Goal: Task Accomplishment & Management: Complete application form

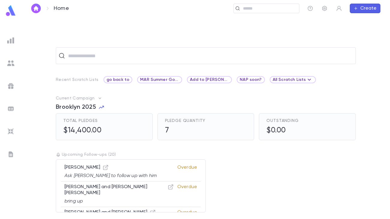
click at [11, 67] on div at bounding box center [10, 63] width 11 height 11
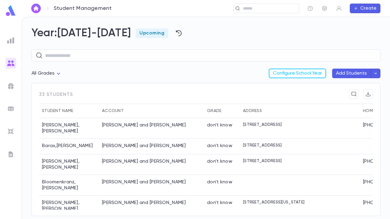
click at [354, 73] on button "Add Students" at bounding box center [351, 74] width 39 height 10
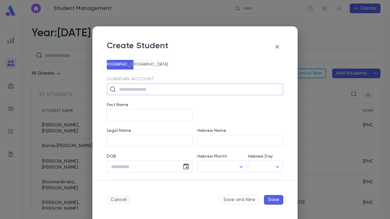
click at [120, 200] on button "Cancel" at bounding box center [119, 200] width 24 height 10
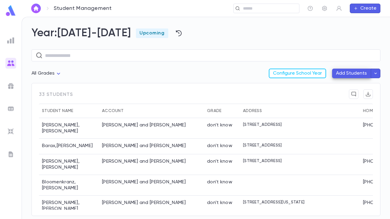
click at [376, 72] on icon "button" at bounding box center [375, 74] width 5 height 6
click at [342, 98] on li "Set Up Automatic Import" at bounding box center [349, 96] width 66 height 10
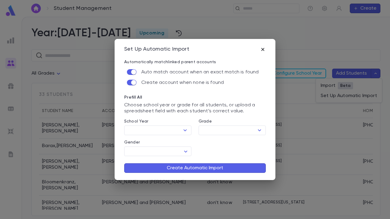
click at [264, 47] on icon "button" at bounding box center [263, 50] width 6 height 6
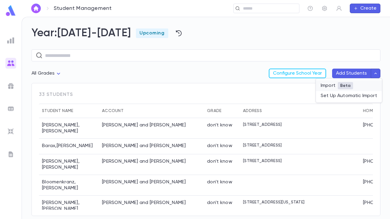
click at [334, 85] on li "Import Beta" at bounding box center [349, 85] width 66 height 11
click at [375, 75] on icon "button" at bounding box center [375, 74] width 5 height 6
click at [361, 95] on li "Set Up Automatic Import" at bounding box center [349, 96] width 66 height 10
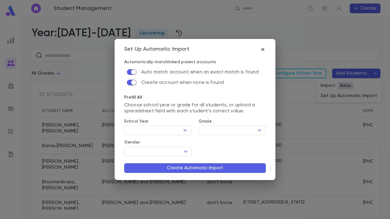
click at [213, 170] on button "Create Automatic Import" at bounding box center [195, 169] width 142 height 10
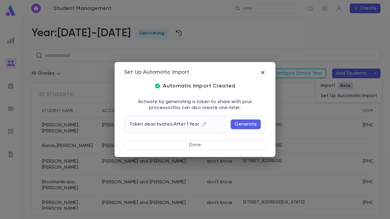
click at [264, 73] on icon "button" at bounding box center [263, 73] width 6 height 6
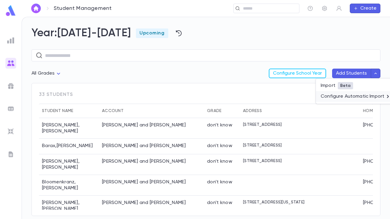
click at [365, 94] on li "Configure Automatic Import" at bounding box center [356, 96] width 80 height 11
click at [356, 113] on li "Edit" at bounding box center [360, 112] width 51 height 10
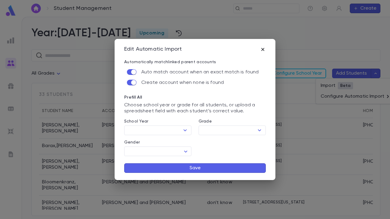
click at [262, 48] on icon "button" at bounding box center [262, 49] width 3 height 3
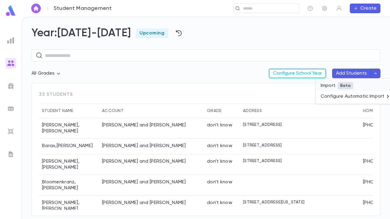
click at [333, 87] on li "Import Beta" at bounding box center [356, 85] width 80 height 11
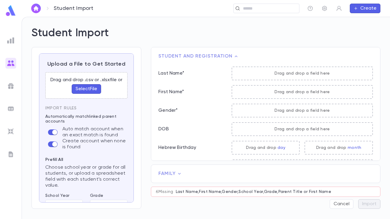
scroll to position [50, 0]
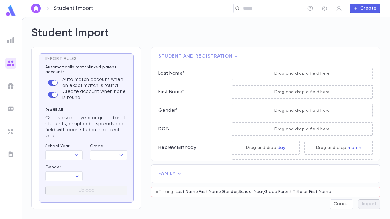
click at [8, 62] on img at bounding box center [10, 63] width 7 height 7
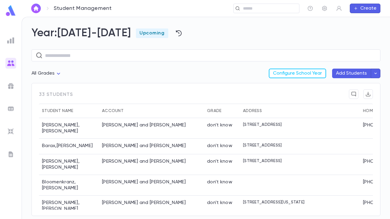
click at [357, 74] on button "Add Students" at bounding box center [351, 74] width 39 height 10
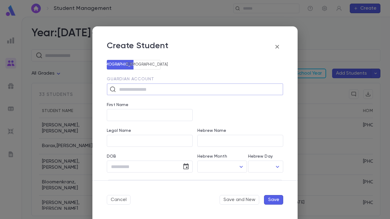
click at [277, 46] on icon "button" at bounding box center [277, 46] width 7 height 7
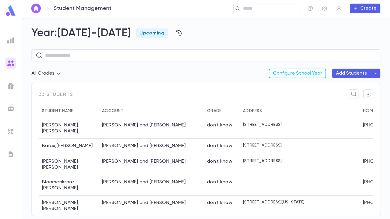
click at [376, 74] on icon "button" at bounding box center [376, 74] width 2 height 2
click at [325, 86] on span "Beta" at bounding box center [331, 85] width 15 height 5
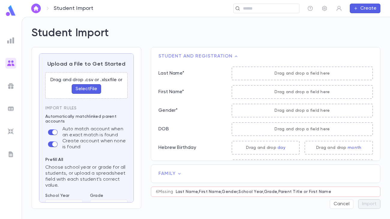
click at [85, 89] on button "Select File" at bounding box center [86, 89] width 29 height 10
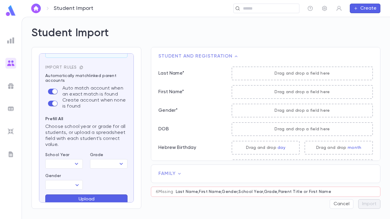
scroll to position [35, 0]
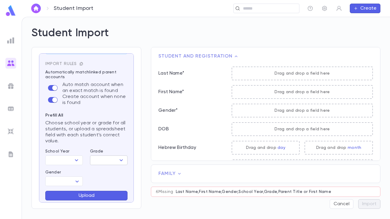
click at [96, 162] on input "Grade" at bounding box center [104, 160] width 24 height 8
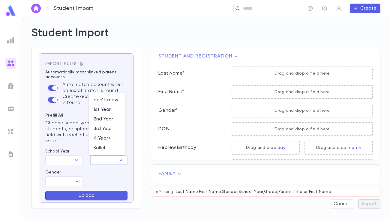
click at [106, 103] on li "don't know" at bounding box center [107, 100] width 37 height 10
type input "**********"
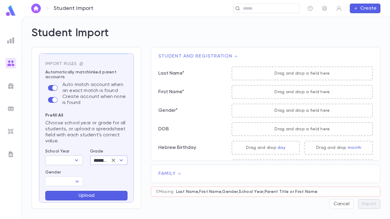
click at [73, 161] on icon "Open" at bounding box center [76, 160] width 7 height 7
click at [70, 171] on li "[DATE]-[DATE]" at bounding box center [65, 172] width 41 height 10
type input "*********"
click at [73, 181] on body "**********" at bounding box center [195, 118] width 390 height 203
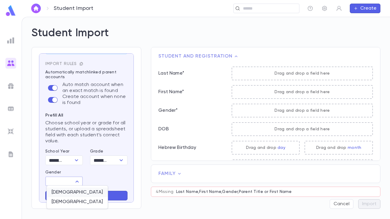
click at [69, 192] on span "[DEMOGRAPHIC_DATA]" at bounding box center [77, 193] width 51 height 6
type input "****"
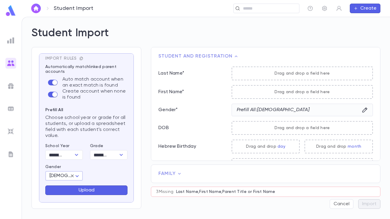
scroll to position [0, 0]
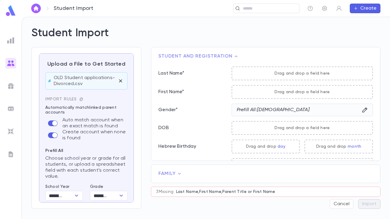
click at [80, 99] on icon "button" at bounding box center [81, 99] width 4 height 4
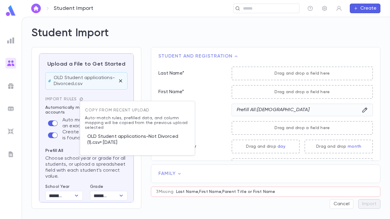
click at [108, 141] on p "OLD Student applications-Not Divorced (1).csv • 8/8/2025" at bounding box center [137, 139] width 105 height 19
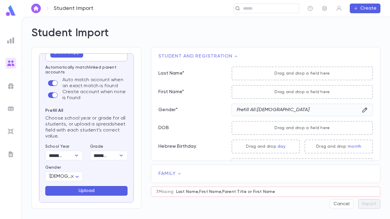
scroll to position [87, 0]
click at [104, 191] on button "Upload" at bounding box center [86, 191] width 82 height 10
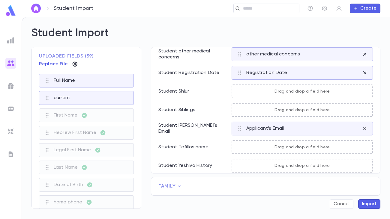
scroll to position [486, 0]
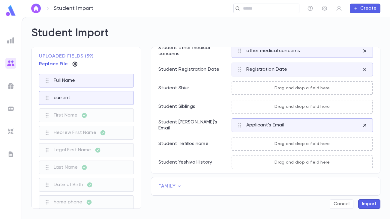
click at [179, 185] on icon at bounding box center [179, 187] width 6 height 6
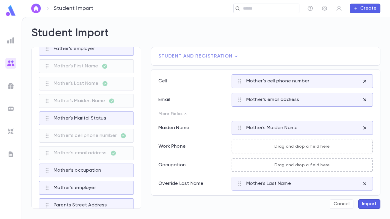
scroll to position [0, 0]
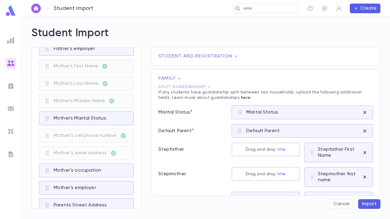
click at [370, 202] on button "Import" at bounding box center [369, 205] width 22 height 10
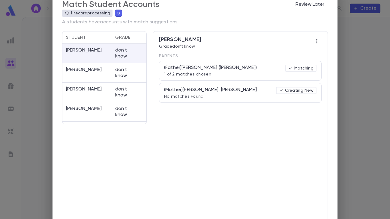
click at [246, 74] on div "(Father) Schwartz, Barry (Dov Ber) 1 of 2 matches chosen Matching" at bounding box center [240, 71] width 152 height 12
click at [314, 5] on button "Review Later" at bounding box center [310, 5] width 36 height 10
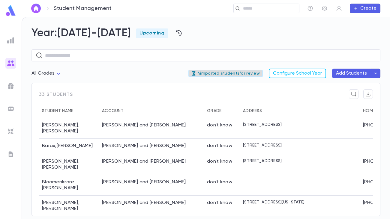
click at [230, 74] on p "4 imported students for review" at bounding box center [225, 73] width 68 height 5
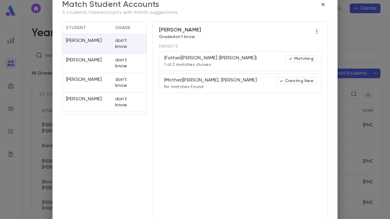
click at [236, 64] on p "1 of 2 matches chosen" at bounding box center [210, 64] width 93 height 5
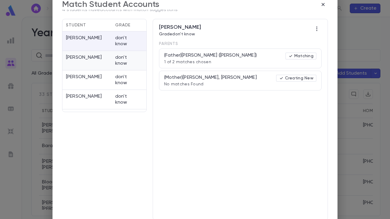
click at [130, 64] on p "don't know" at bounding box center [122, 61] width 15 height 12
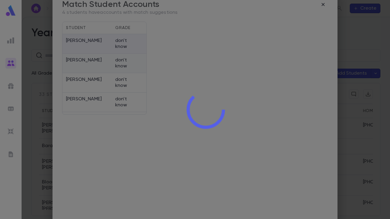
scroll to position [0, 0]
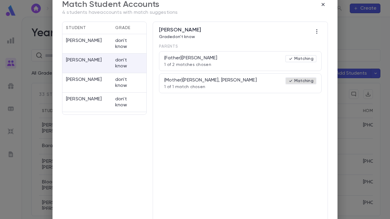
click at [301, 81] on p "Matching" at bounding box center [300, 81] width 25 height 5
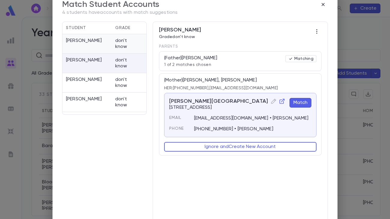
click at [110, 41] on div "Schwartz, Chaim Yehuda don't know" at bounding box center [104, 44] width 84 height 20
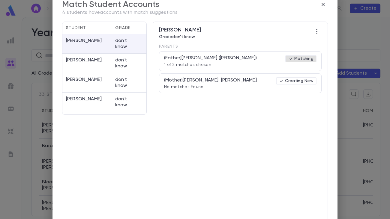
click at [303, 57] on p "Matching" at bounding box center [300, 58] width 25 height 5
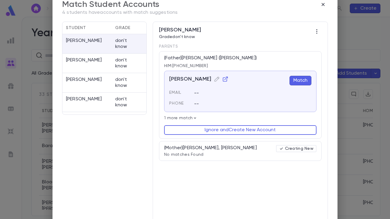
click at [194, 118] on icon at bounding box center [195, 117] width 2 height 1
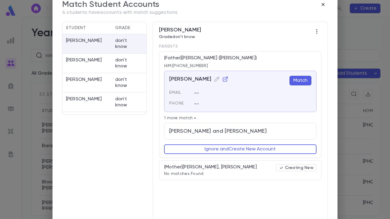
click at [299, 82] on button "Match" at bounding box center [301, 81] width 22 height 10
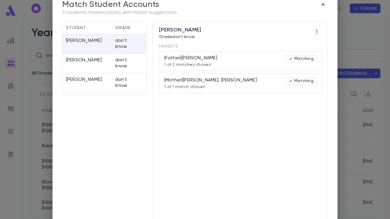
click at [245, 65] on div "(Father) Rahnama, Mehran 1 of 2 matches chosen Matching" at bounding box center [240, 61] width 152 height 12
click at [298, 59] on p "Matching" at bounding box center [300, 58] width 25 height 5
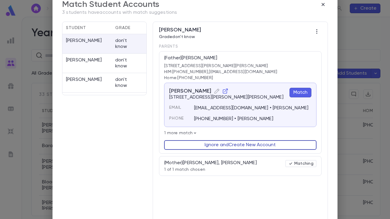
click at [264, 148] on button "Ignore and Create New Account" at bounding box center [240, 145] width 152 height 10
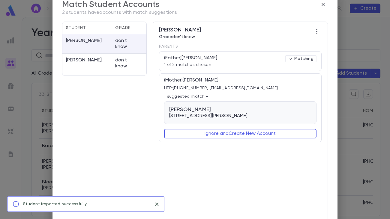
click at [283, 111] on div "czegledi, Naama 31 Parker blvd, Monsey NY 10952" at bounding box center [240, 113] width 142 height 13
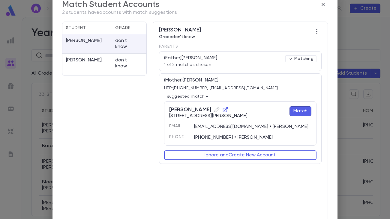
click at [297, 110] on button "Match" at bounding box center [301, 112] width 22 height 10
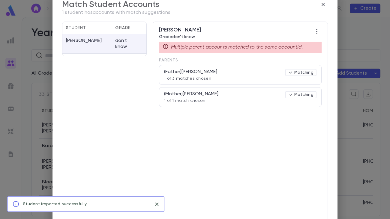
click at [236, 76] on div "(Father) Cohen, Shmulie 1 of 3 matches chosen Matching" at bounding box center [240, 75] width 152 height 12
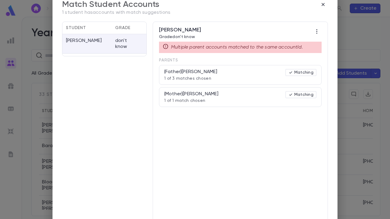
click at [229, 98] on div "(Mother) Cohen, Penina 1 of 1 match chosen Matching" at bounding box center [240, 97] width 152 height 12
click at [299, 72] on p "Matching" at bounding box center [300, 72] width 25 height 5
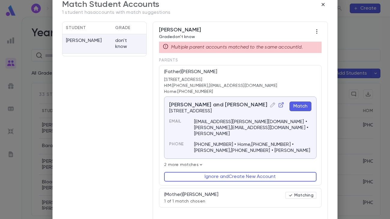
click at [230, 193] on div "(Mother) Cohen, Penina 1 of 1 match chosen Matching" at bounding box center [240, 198] width 152 height 12
click at [290, 193] on icon at bounding box center [290, 195] width 5 height 5
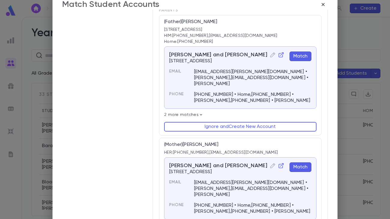
scroll to position [61, 0]
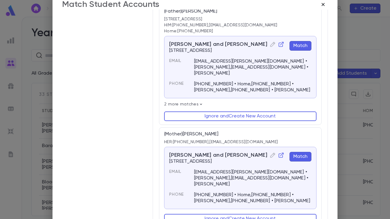
click at [324, 4] on icon "button" at bounding box center [323, 5] width 6 height 6
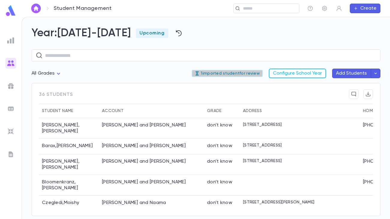
click at [230, 71] on p "1 imported student for review" at bounding box center [227, 73] width 65 height 5
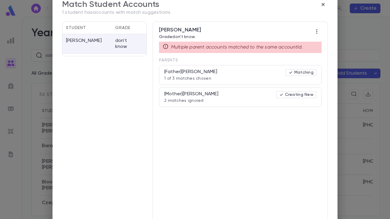
click at [231, 77] on div "(Father) Cohen, Shmulie 1 of 3 matches chosen Matching" at bounding box center [240, 75] width 152 height 12
click at [295, 93] on p "Creating New" at bounding box center [296, 94] width 35 height 5
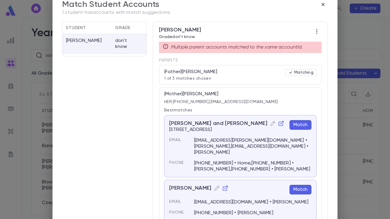
scroll to position [18, 0]
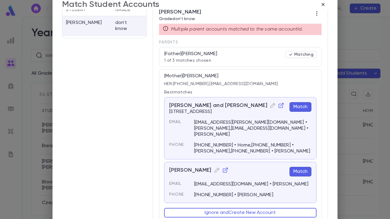
click at [292, 174] on div "shmulie.penina@gmail.com • Penina Cohen" at bounding box center [249, 180] width 125 height 13
click at [298, 167] on button "Match" at bounding box center [301, 172] width 22 height 10
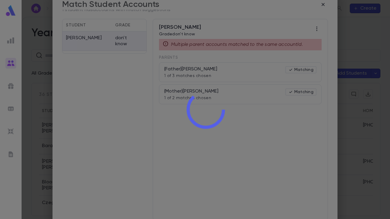
scroll to position [0, 0]
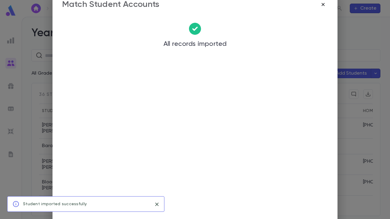
click at [323, 4] on icon "button" at bounding box center [323, 4] width 3 height 3
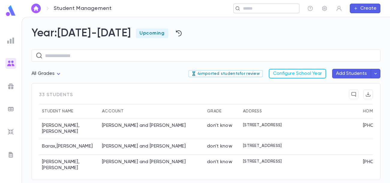
click at [274, 7] on input "text" at bounding box center [269, 9] width 56 height 6
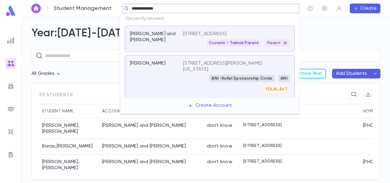
type input "**********"
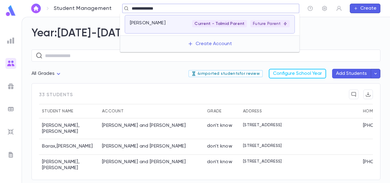
click at [243, 33] on div "Schwartz, Barry Current - Talmid Parent Future Parent" at bounding box center [210, 24] width 170 height 19
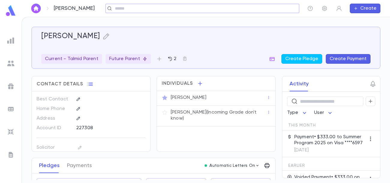
click at [209, 101] on div "Barry Schwartz" at bounding box center [218, 97] width 97 height 8
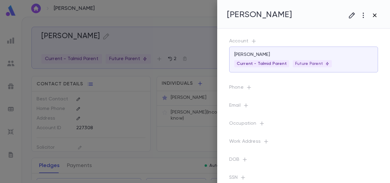
click at [375, 17] on icon "button" at bounding box center [374, 15] width 7 height 7
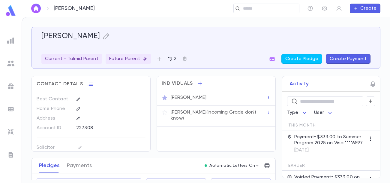
click at [214, 113] on p "Chaim Yehuda Schwartz (Incoming Grade don't know)" at bounding box center [219, 115] width 96 height 12
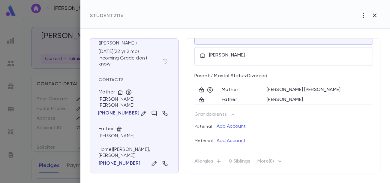
scroll to position [55, 0]
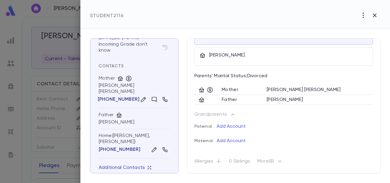
click at [147, 165] on icon "button" at bounding box center [149, 167] width 4 height 4
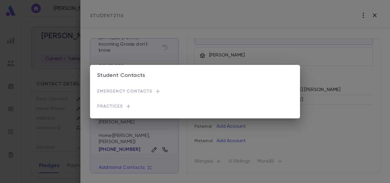
click at [156, 91] on icon "button" at bounding box center [158, 91] width 4 height 4
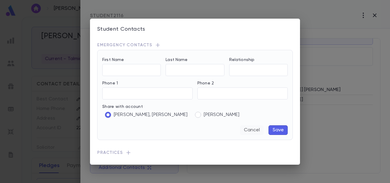
click at [251, 130] on button "Cancel" at bounding box center [252, 130] width 24 height 10
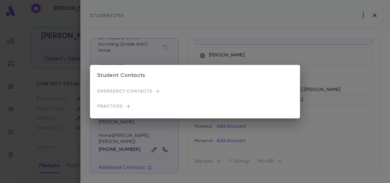
click at [302, 141] on div "Student Contacts Emergency Contacts Practices" at bounding box center [195, 91] width 390 height 183
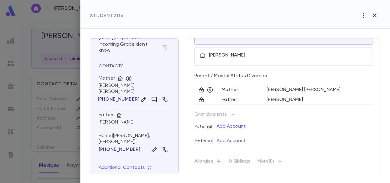
click at [152, 97] on icon at bounding box center [154, 99] width 5 height 5
click at [117, 96] on p "(201) 663-3547" at bounding box center [119, 99] width 42 height 6
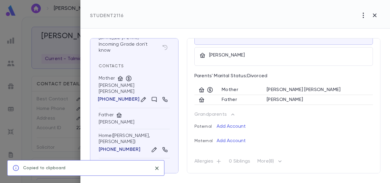
click at [108, 75] on div "Mother" at bounding box center [107, 78] width 16 height 6
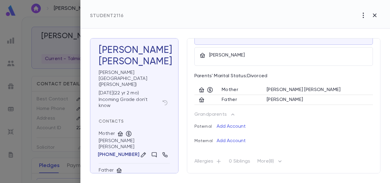
scroll to position [0, 0]
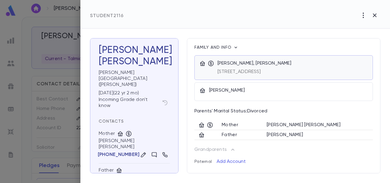
click at [269, 60] on p "Schwartz, Shoshana Speal Schwartz" at bounding box center [255, 63] width 74 height 6
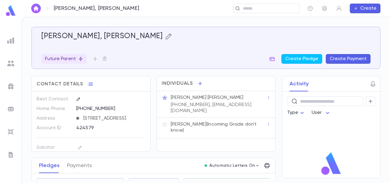
click at [172, 37] on icon "button" at bounding box center [168, 36] width 7 height 7
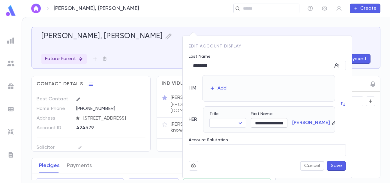
click at [276, 124] on input "**********" at bounding box center [269, 122] width 37 height 9
click at [277, 126] on input "**********" at bounding box center [269, 122] width 37 height 9
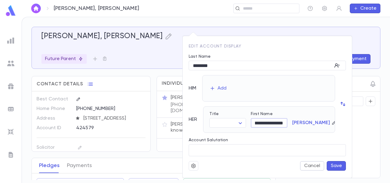
type input "**********"
click at [308, 162] on button "Cancel" at bounding box center [312, 166] width 24 height 10
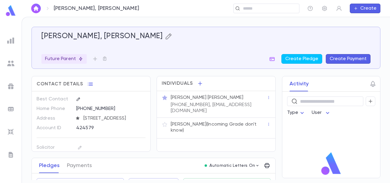
click at [172, 35] on icon "button" at bounding box center [168, 36] width 7 height 7
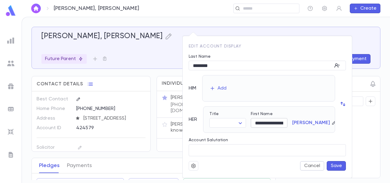
click at [279, 122] on input "**********" at bounding box center [269, 122] width 37 height 9
click at [278, 124] on input "**********" at bounding box center [269, 122] width 37 height 9
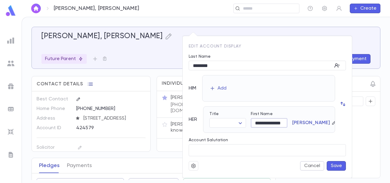
type input "**********"
click at [338, 167] on button "Save" at bounding box center [336, 166] width 19 height 10
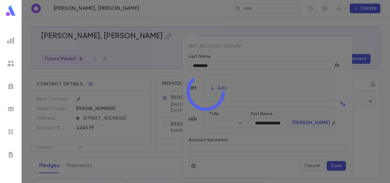
scroll to position [0, 0]
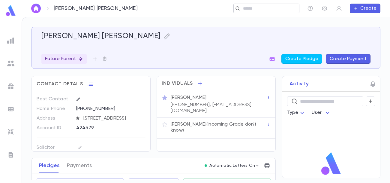
click at [271, 12] on div "​" at bounding box center [266, 9] width 66 height 10
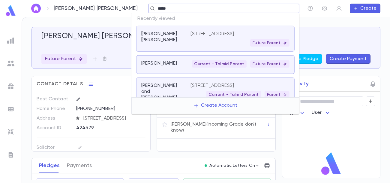
type input "*****"
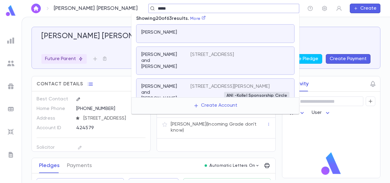
scroll to position [438, 0]
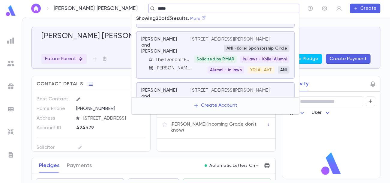
click at [204, 18] on link "More" at bounding box center [198, 19] width 16 height 4
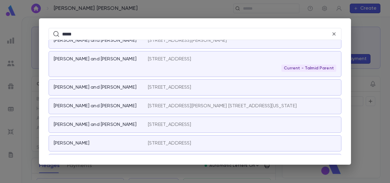
scroll to position [532, 0]
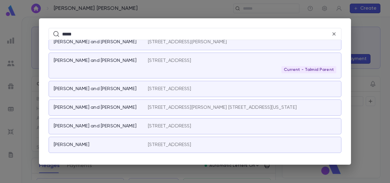
click at [191, 58] on p "[STREET_ADDRESS]" at bounding box center [170, 61] width 44 height 6
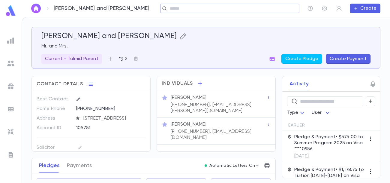
click at [179, 38] on icon "button" at bounding box center [182, 36] width 7 height 7
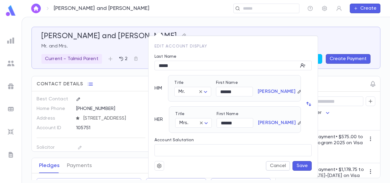
click at [309, 104] on icon "button" at bounding box center [309, 104] width 6 height 6
type input "******"
click at [273, 165] on button "Cancel" at bounding box center [278, 166] width 24 height 10
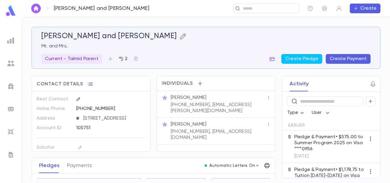
click at [179, 35] on icon "button" at bounding box center [182, 36] width 7 height 7
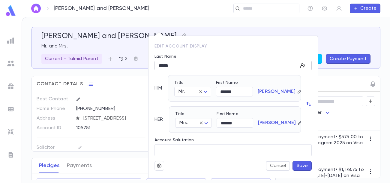
click at [302, 65] on icon "button" at bounding box center [302, 65] width 4 height 4
type input "*********"
click at [275, 165] on button "Cancel" at bounding box center [278, 166] width 24 height 10
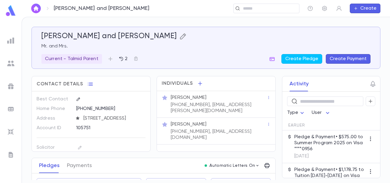
click at [179, 39] on icon "button" at bounding box center [182, 36] width 7 height 7
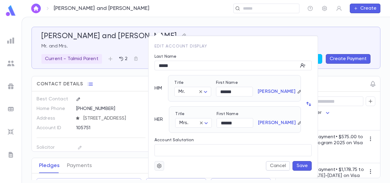
click at [161, 167] on icon "button" at bounding box center [159, 165] width 5 height 5
click at [221, 160] on div at bounding box center [195, 91] width 390 height 183
click at [131, 80] on div at bounding box center [195, 91] width 390 height 183
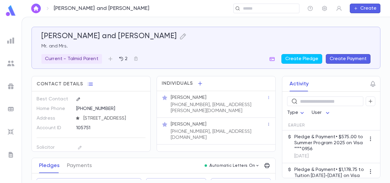
click at [267, 122] on icon "button" at bounding box center [269, 124] width 4 height 4
click at [242, 116] on div at bounding box center [195, 91] width 390 height 183
click at [227, 121] on div "Mrs. Penina Cohen" at bounding box center [219, 124] width 96 height 6
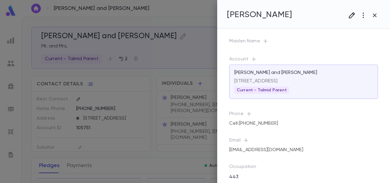
click at [350, 16] on icon "button" at bounding box center [351, 15] width 7 height 7
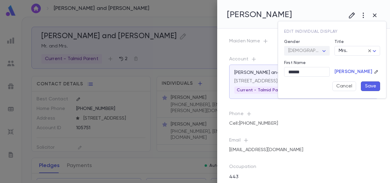
click at [266, 53] on div at bounding box center [195, 91] width 390 height 183
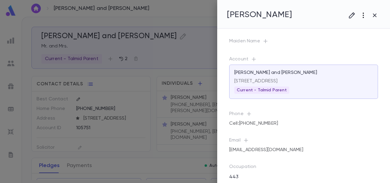
click at [365, 18] on icon "button" at bounding box center [363, 15] width 7 height 7
click at [362, 27] on li "Move to New Account" at bounding box center [358, 28] width 60 height 10
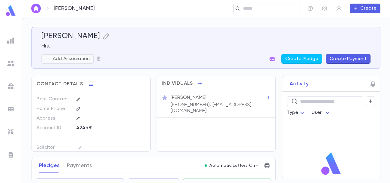
click at [66, 59] on p "Add Association" at bounding box center [71, 59] width 37 height 6
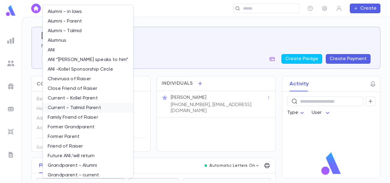
click at [74, 106] on li "Current - Talmid Parent" at bounding box center [88, 108] width 90 height 10
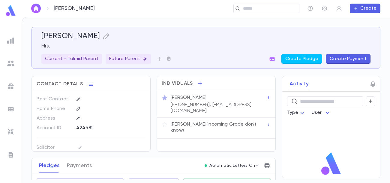
scroll to position [6, 0]
click at [14, 65] on div at bounding box center [10, 63] width 11 height 11
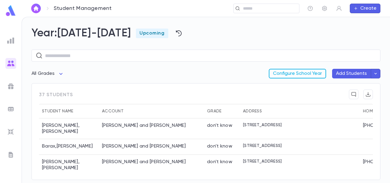
click at [301, 75] on button "Configure School Year" at bounding box center [297, 74] width 57 height 10
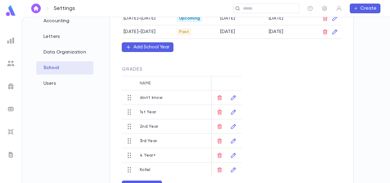
scroll to position [94, 0]
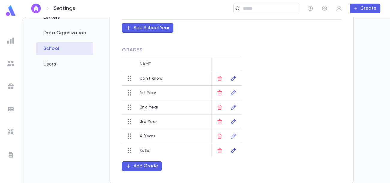
click at [362, 8] on button "Create" at bounding box center [365, 9] width 31 height 10
click at [371, 20] on li "Account" at bounding box center [366, 20] width 31 height 10
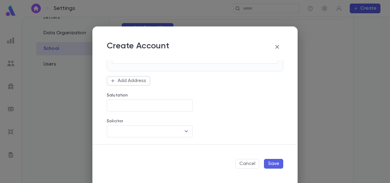
scroll to position [0, 0]
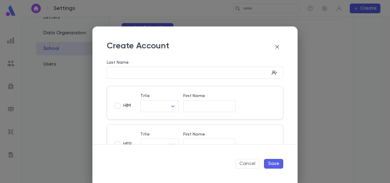
click at [276, 47] on icon "button" at bounding box center [277, 46] width 7 height 7
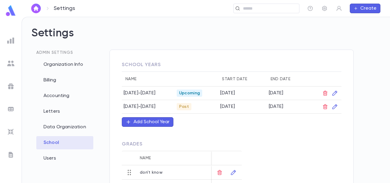
click at [9, 62] on img at bounding box center [10, 63] width 7 height 7
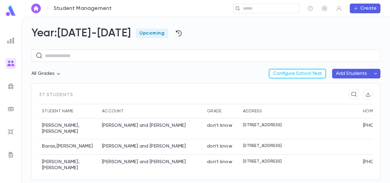
click at [347, 72] on button "Add Students" at bounding box center [351, 74] width 39 height 10
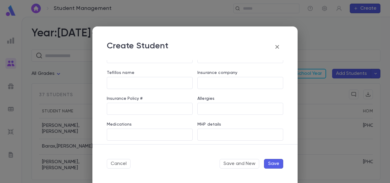
scroll to position [481, 0]
